Goal: Task Accomplishment & Management: Use online tool/utility

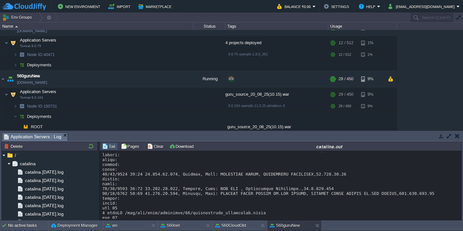
scroll to position [751, 0]
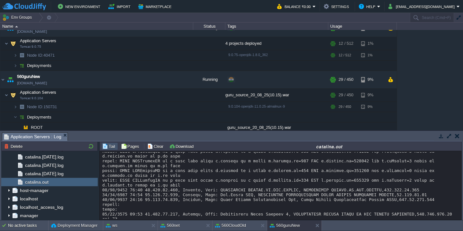
scroll to position [7873, 0]
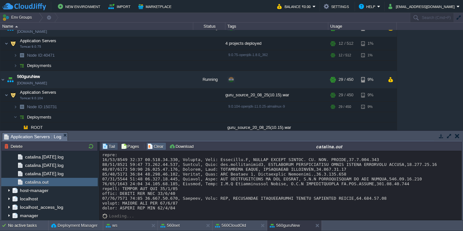
click at [156, 144] on button "Clear" at bounding box center [156, 146] width 18 height 6
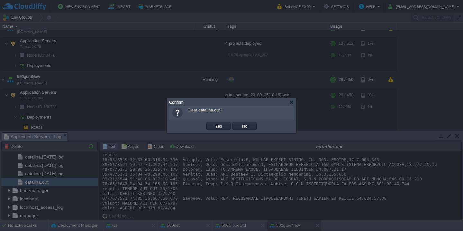
click at [213, 123] on button "Yes" at bounding box center [218, 126] width 11 height 6
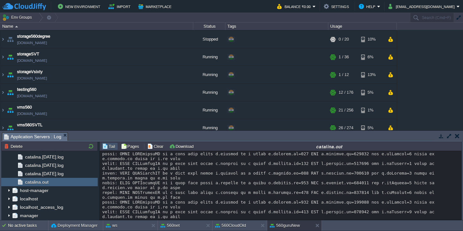
scroll to position [120, 0]
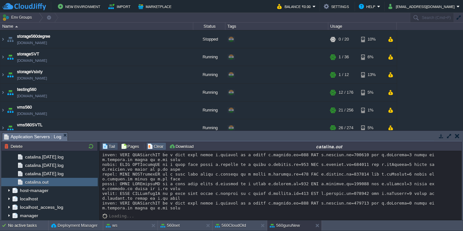
click at [151, 148] on button "Clear" at bounding box center [156, 146] width 18 height 6
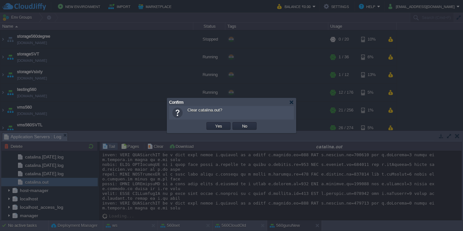
click at [213, 123] on button "Yes" at bounding box center [218, 126] width 11 height 6
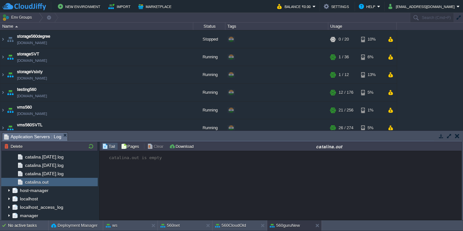
scroll to position [0, 0]
click at [233, 223] on button "560CloudOld" at bounding box center [230, 225] width 31 height 6
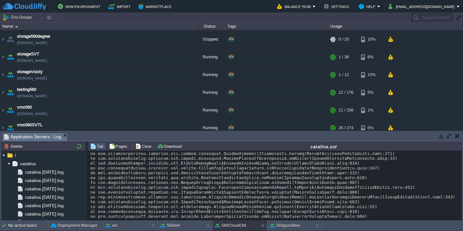
scroll to position [4454, 0]
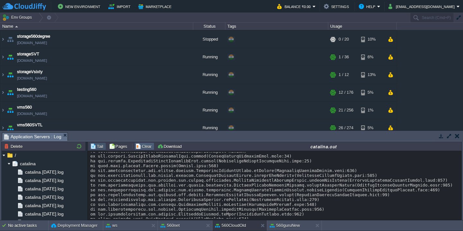
click at [141, 148] on button "Clear" at bounding box center [144, 146] width 18 height 6
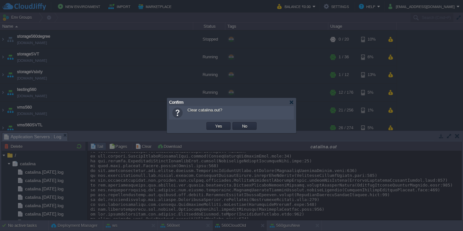
click at [213, 123] on button "Yes" at bounding box center [218, 126] width 11 height 6
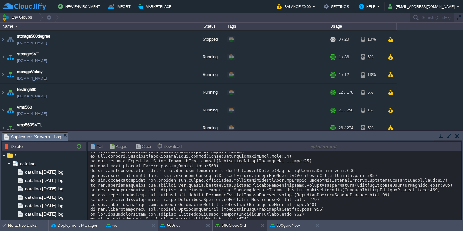
click at [179, 223] on button "560net" at bounding box center [170, 225] width 19 height 6
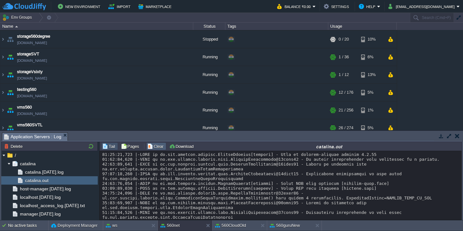
click at [154, 146] on button "Clear" at bounding box center [156, 146] width 18 height 6
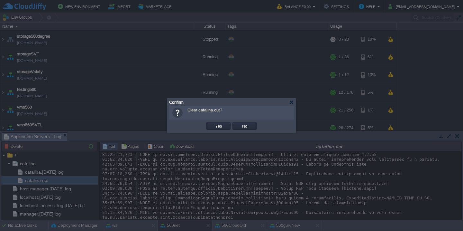
click at [213, 123] on button "Yes" at bounding box center [218, 126] width 11 height 6
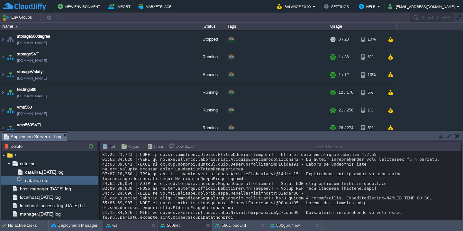
click at [126, 224] on div "ws" at bounding box center [126, 225] width 46 height 10
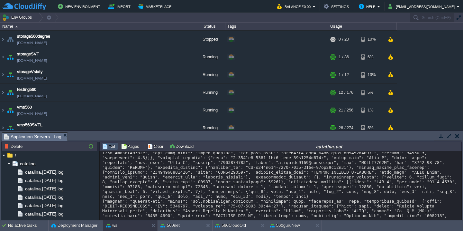
scroll to position [7733, 0]
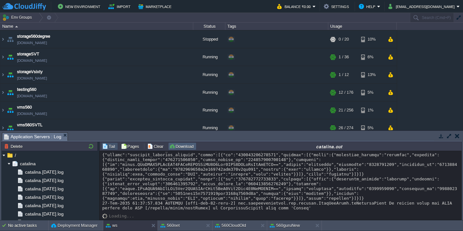
click at [182, 147] on button "Download" at bounding box center [182, 146] width 26 height 6
click at [156, 146] on button "Clear" at bounding box center [156, 146] width 18 height 6
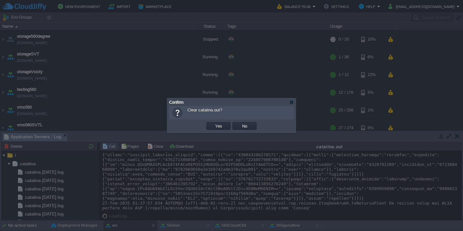
click at [213, 123] on button "Yes" at bounding box center [218, 126] width 11 height 6
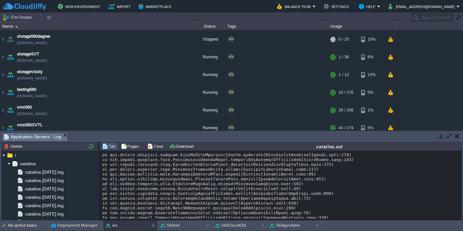
scroll to position [893, 0]
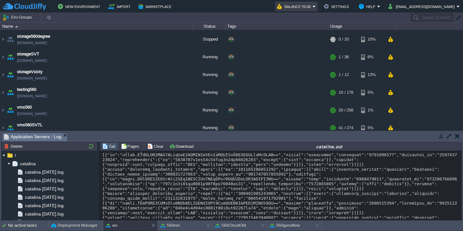
scroll to position [3142, 0]
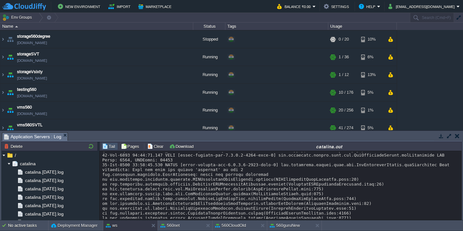
scroll to position [433, 0]
click at [156, 148] on button "Clear" at bounding box center [156, 146] width 18 height 6
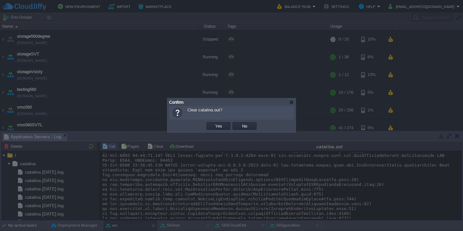
click at [213, 123] on button "Yes" at bounding box center [218, 126] width 11 height 6
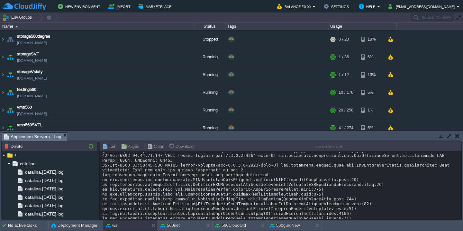
scroll to position [0, 0]
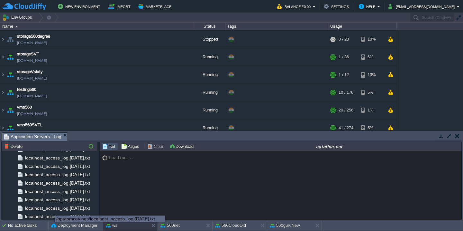
scroll to position [2076, 0]
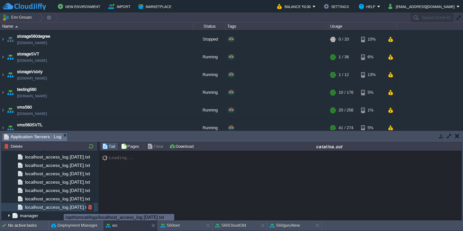
click at [60, 208] on span "localhost_access_log.2025-08-20.txt" at bounding box center [57, 207] width 67 height 6
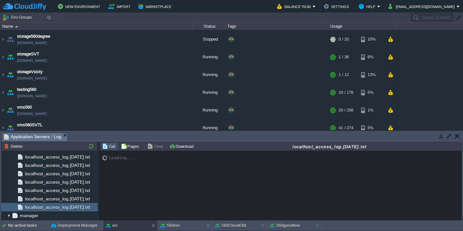
click at [450, 136] on button "button" at bounding box center [450, 136] width 6 height 6
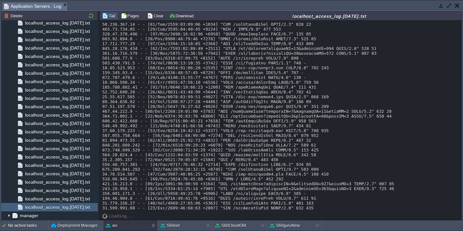
scroll to position [4808, 0]
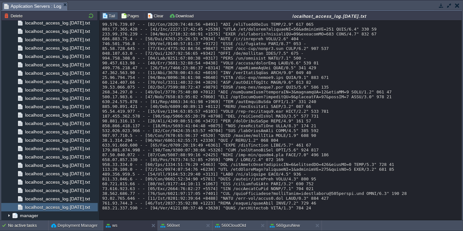
click at [195, 14] on td "Download" at bounding box center [182, 16] width 28 height 8
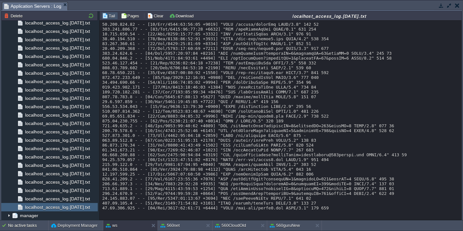
scroll to position [4846, 0]
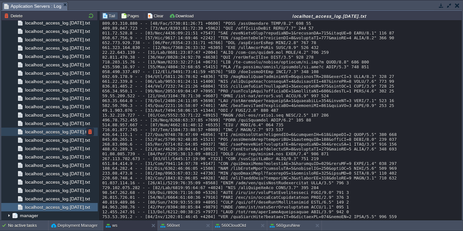
scroll to position [339, 0]
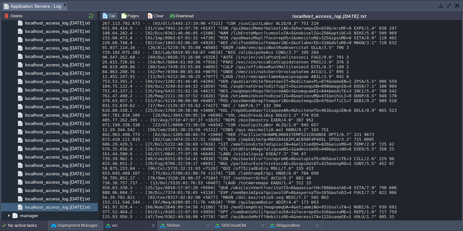
click at [29, 225] on div "No active tasks" at bounding box center [28, 225] width 40 height 10
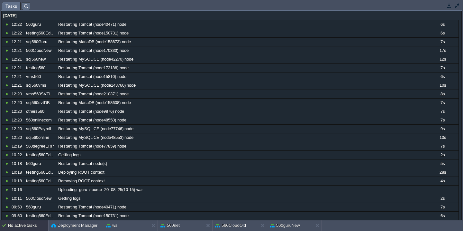
click at [457, 5] on button "button" at bounding box center [458, 6] width 6 height 6
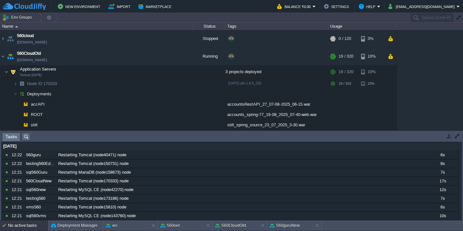
scroll to position [531, 0]
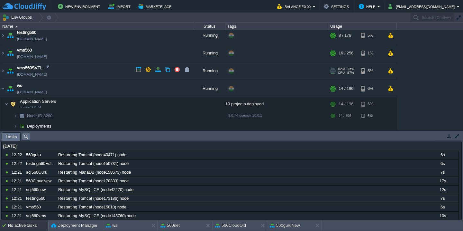
click at [90, 75] on td "vms560SVTL vms560svtl.cloudjiffy.net" at bounding box center [96, 71] width 193 height 18
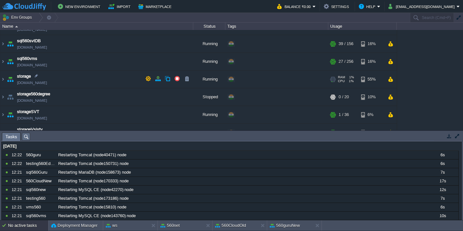
scroll to position [414, 0]
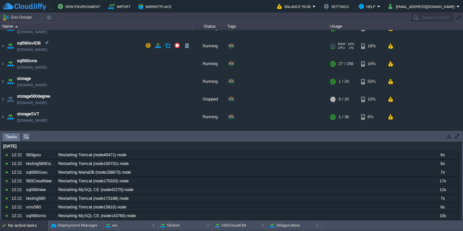
click at [87, 48] on td "sql560svtDB sql560svtdb.cloudjiffy.net" at bounding box center [96, 46] width 193 height 18
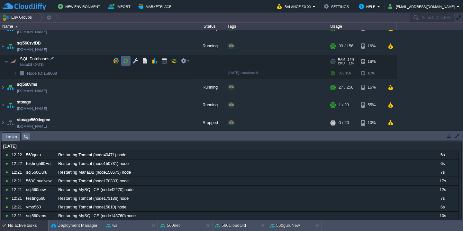
click at [126, 61] on button "button" at bounding box center [126, 61] width 6 height 6
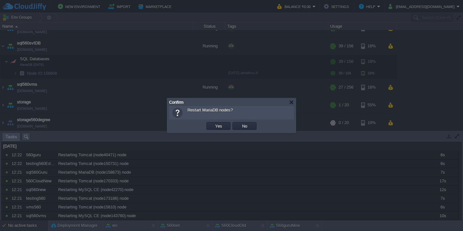
click at [213, 123] on button "Yes" at bounding box center [218, 126] width 11 height 6
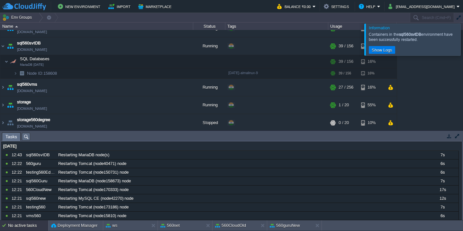
scroll to position [611, 0]
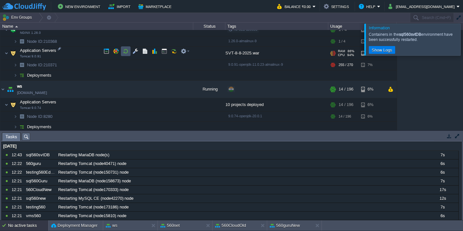
click at [127, 52] on button "button" at bounding box center [126, 51] width 6 height 6
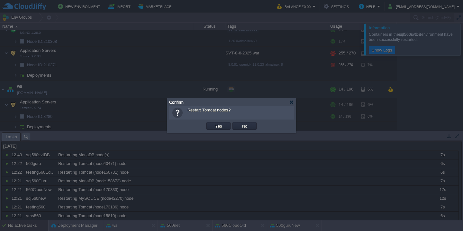
click at [213, 123] on button "Yes" at bounding box center [218, 126] width 11 height 6
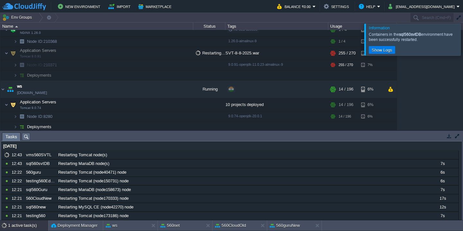
click at [463, 38] on div at bounding box center [471, 39] width 0 height 32
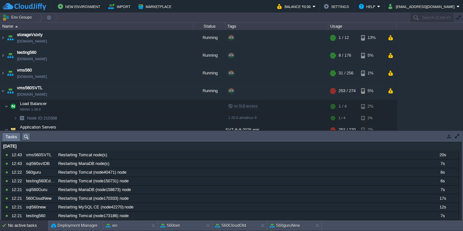
scroll to position [534, 0]
